Goal: Task Accomplishment & Management: Manage account settings

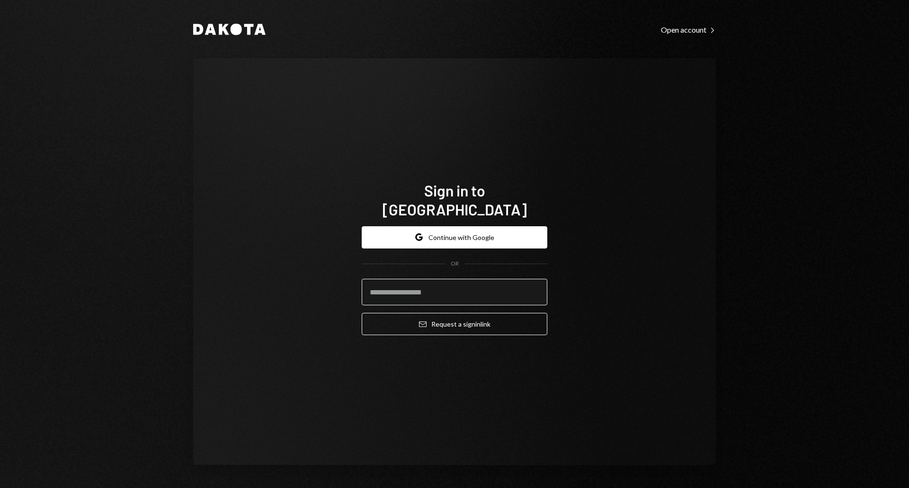
click at [495, 279] on input "email" at bounding box center [455, 292] width 186 height 27
type input "**********"
click at [362, 313] on button "Email Request a sign in link" at bounding box center [455, 324] width 186 height 22
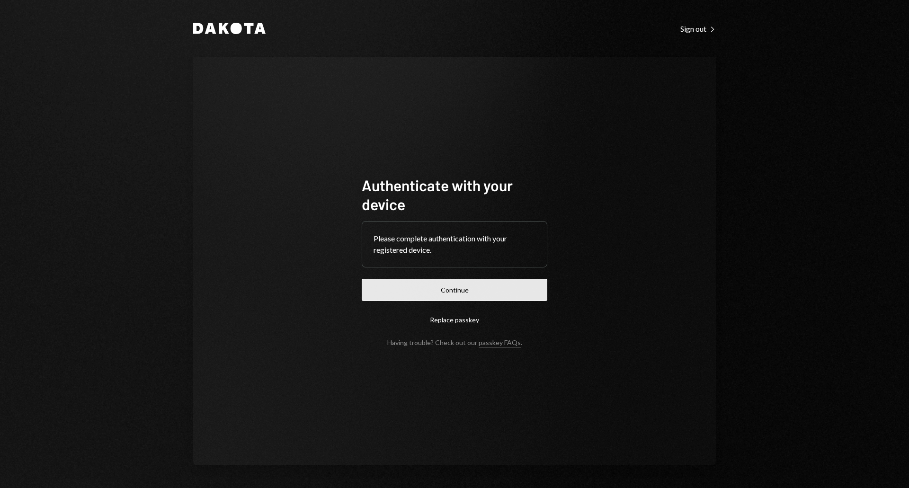
click at [464, 285] on button "Continue" at bounding box center [455, 290] width 186 height 22
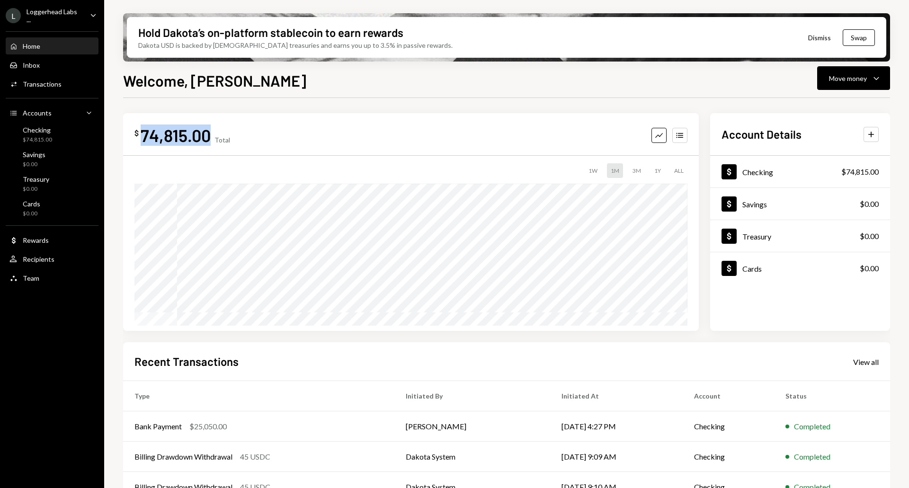
drag, startPoint x: 209, startPoint y: 137, endPoint x: 143, endPoint y: 137, distance: 66.3
click at [143, 137] on div "74,815.00" at bounding box center [176, 134] width 70 height 21
copy div "74,815.00"
